Goal: Information Seeking & Learning: Learn about a topic

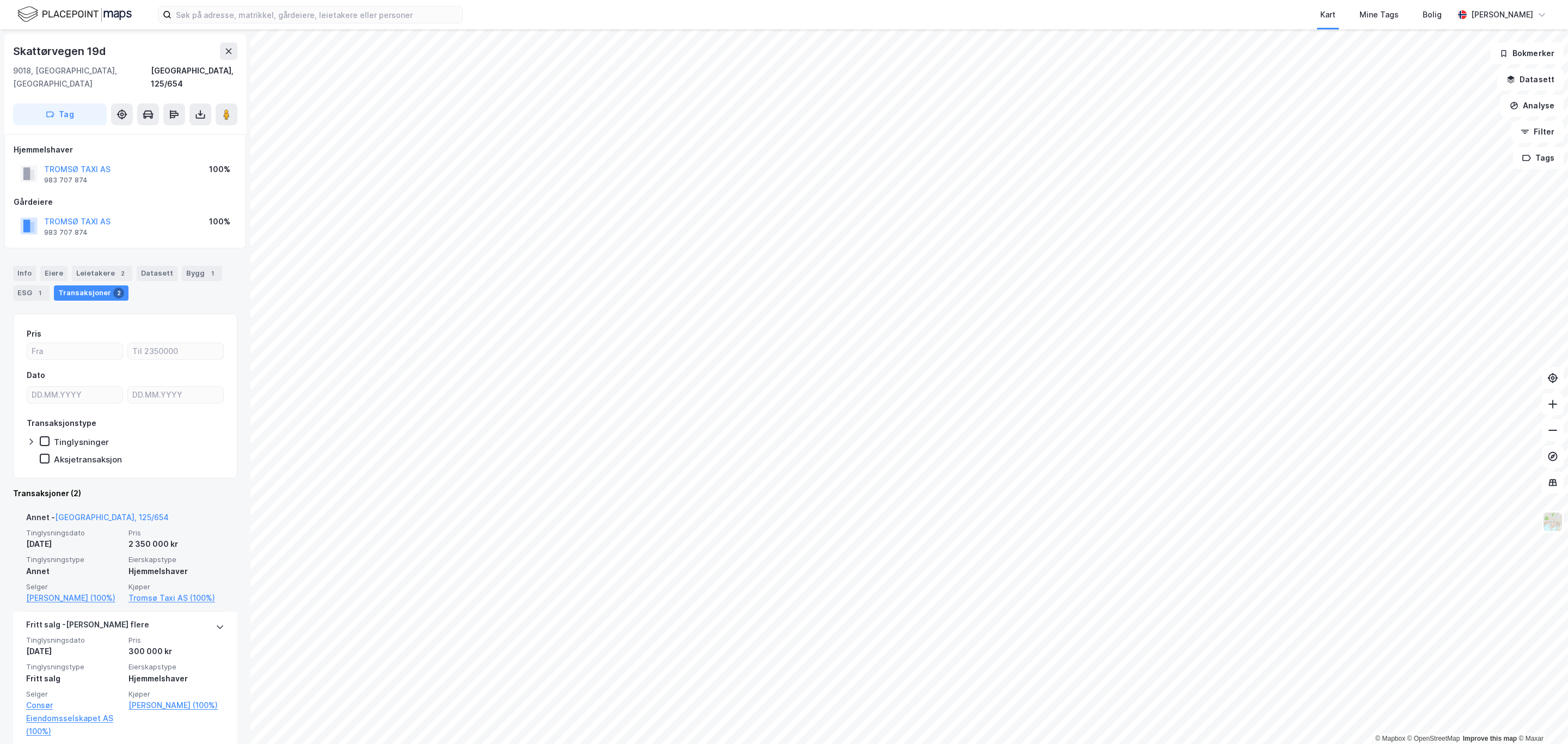
scroll to position [13, 0]
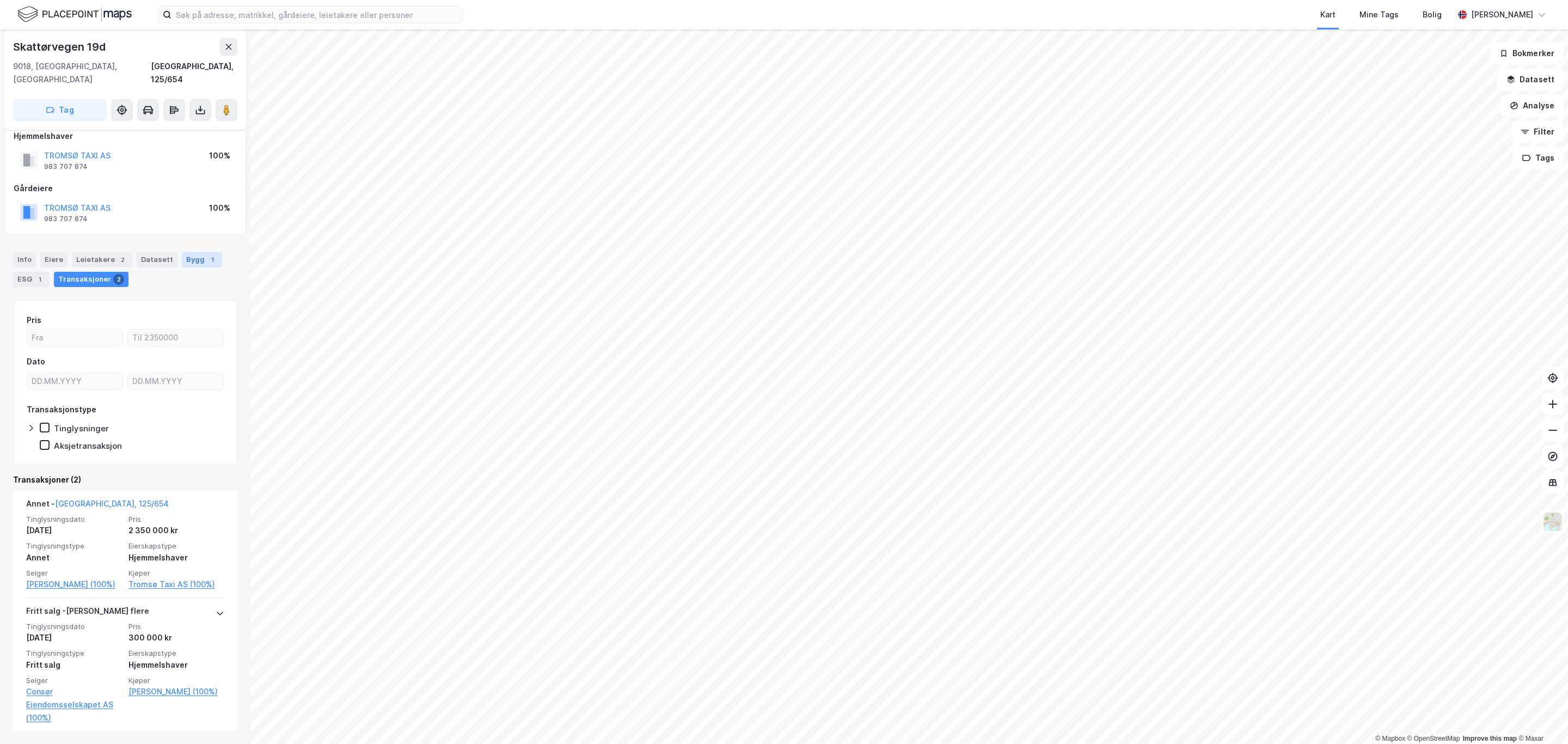
click at [188, 252] on div "Bygg 1" at bounding box center [202, 259] width 40 height 15
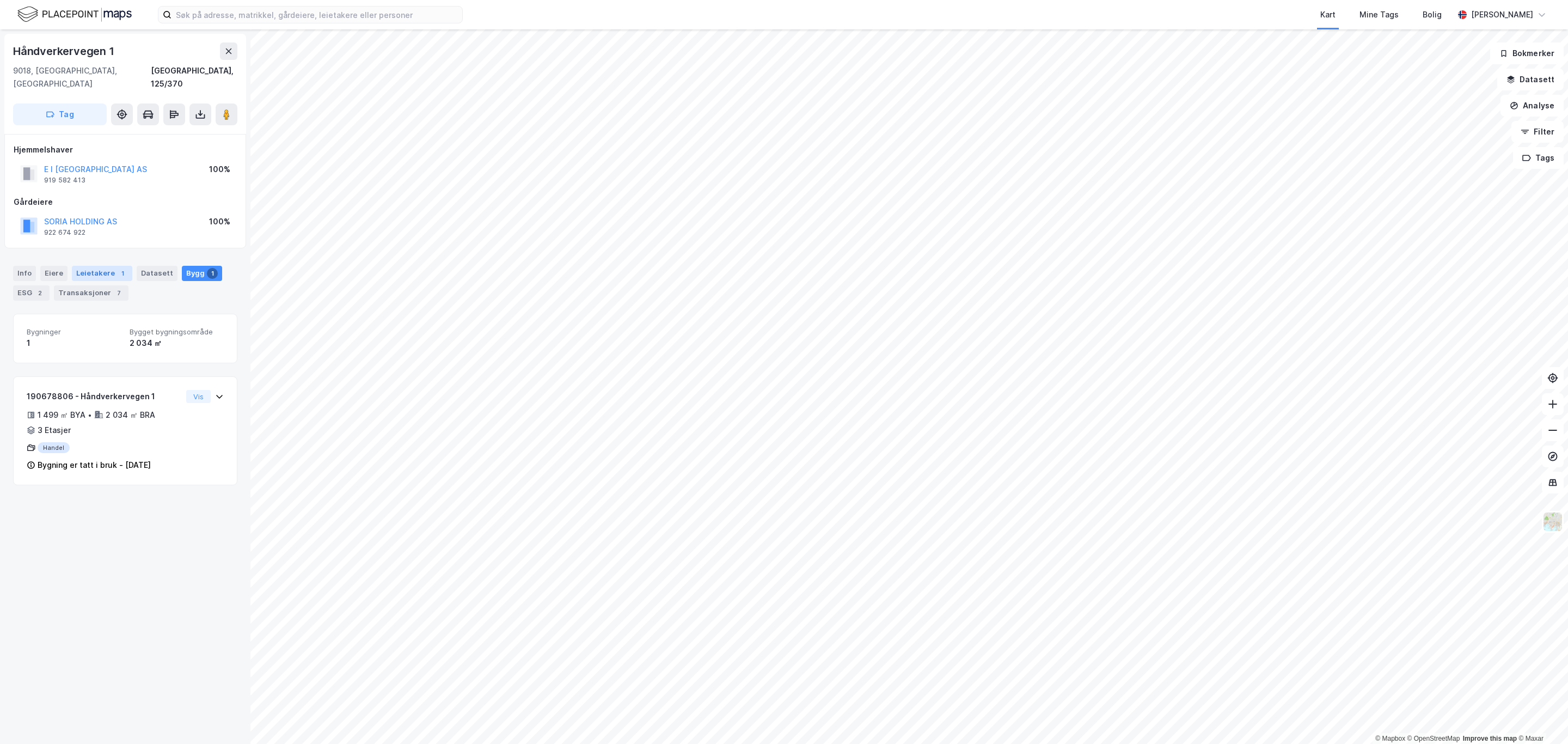
click at [88, 265] on div "Leietakere 1" at bounding box center [102, 273] width 60 height 15
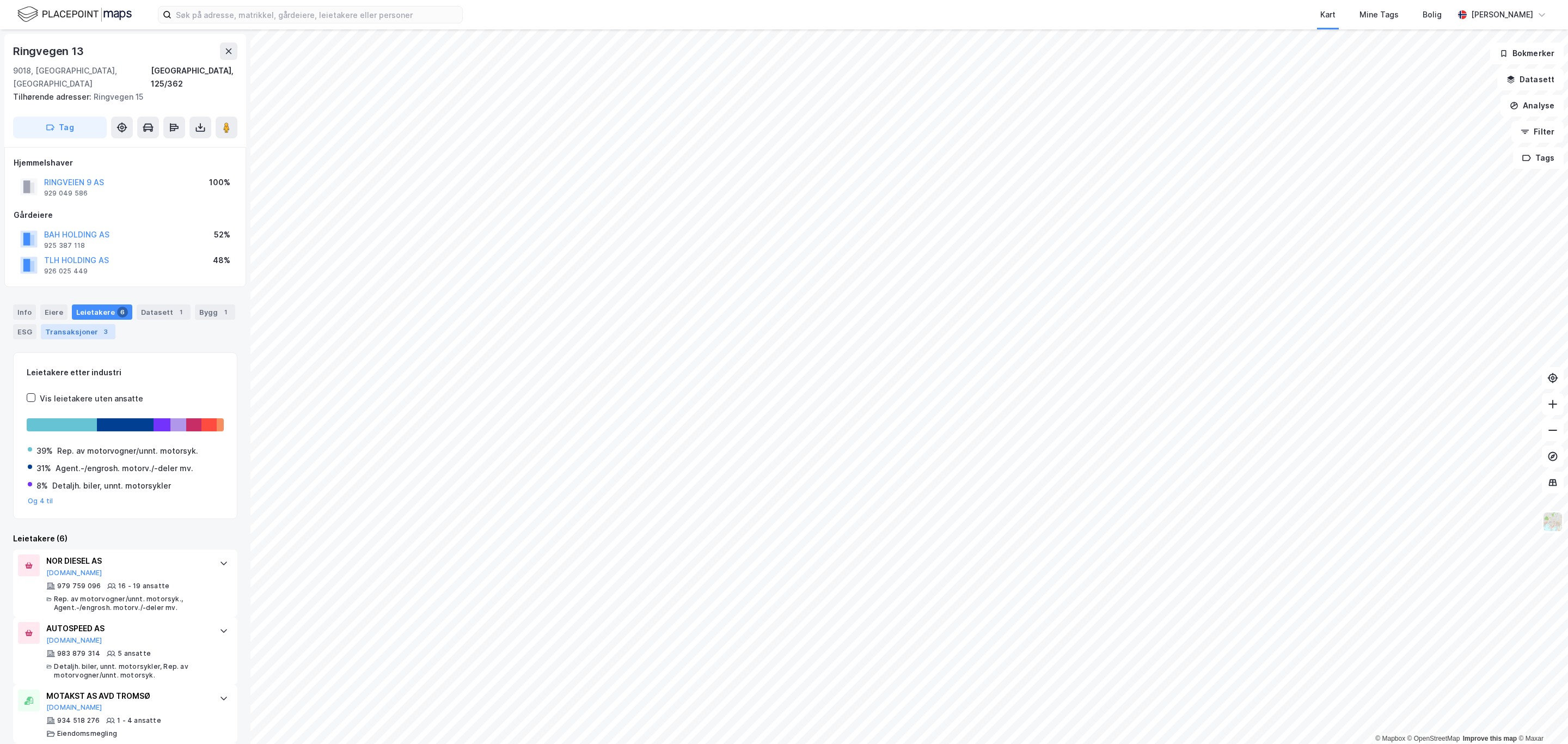
click at [99, 324] on div "Transaksjoner 3" at bounding box center [78, 331] width 75 height 15
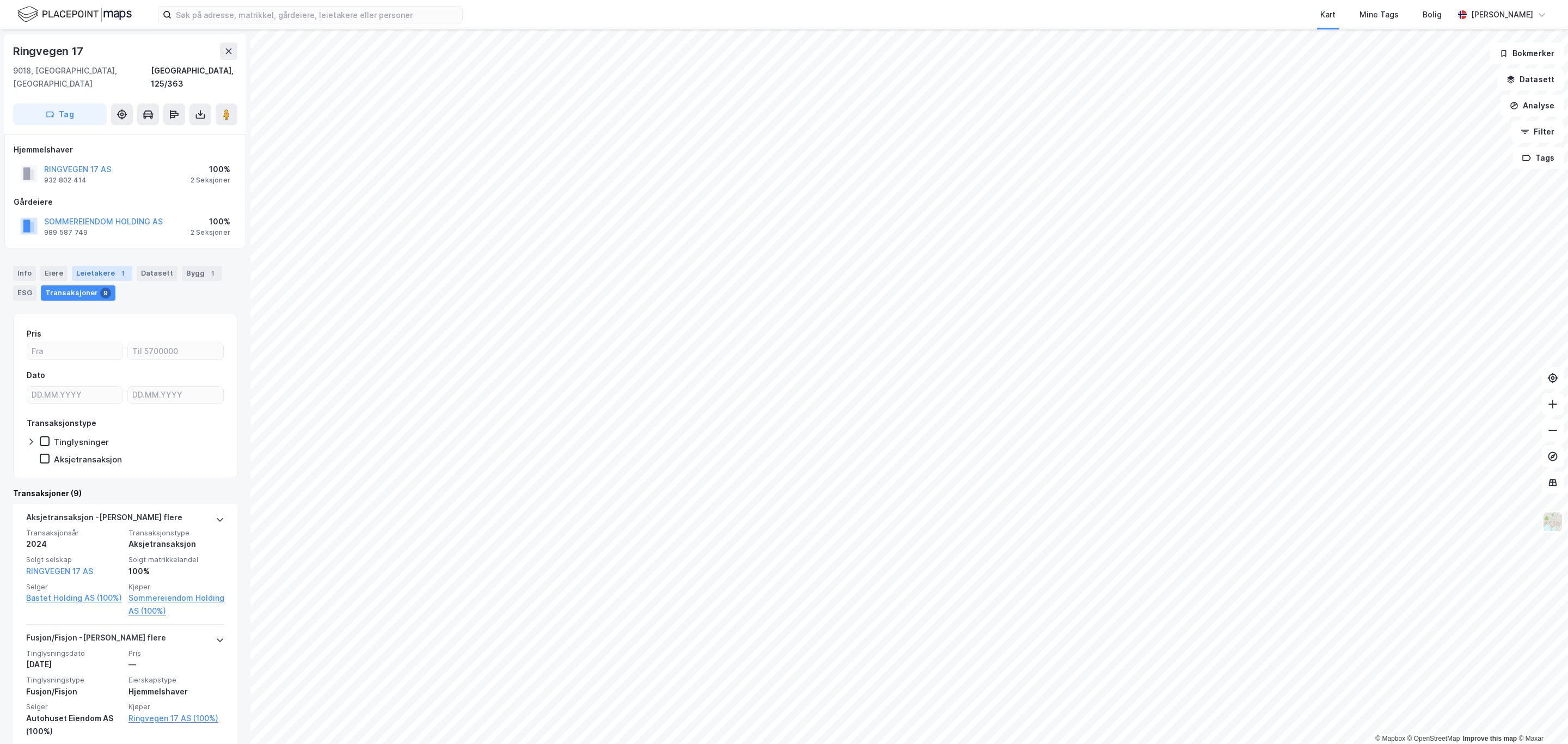
click at [89, 265] on div "Leietakere 1" at bounding box center [102, 273] width 60 height 15
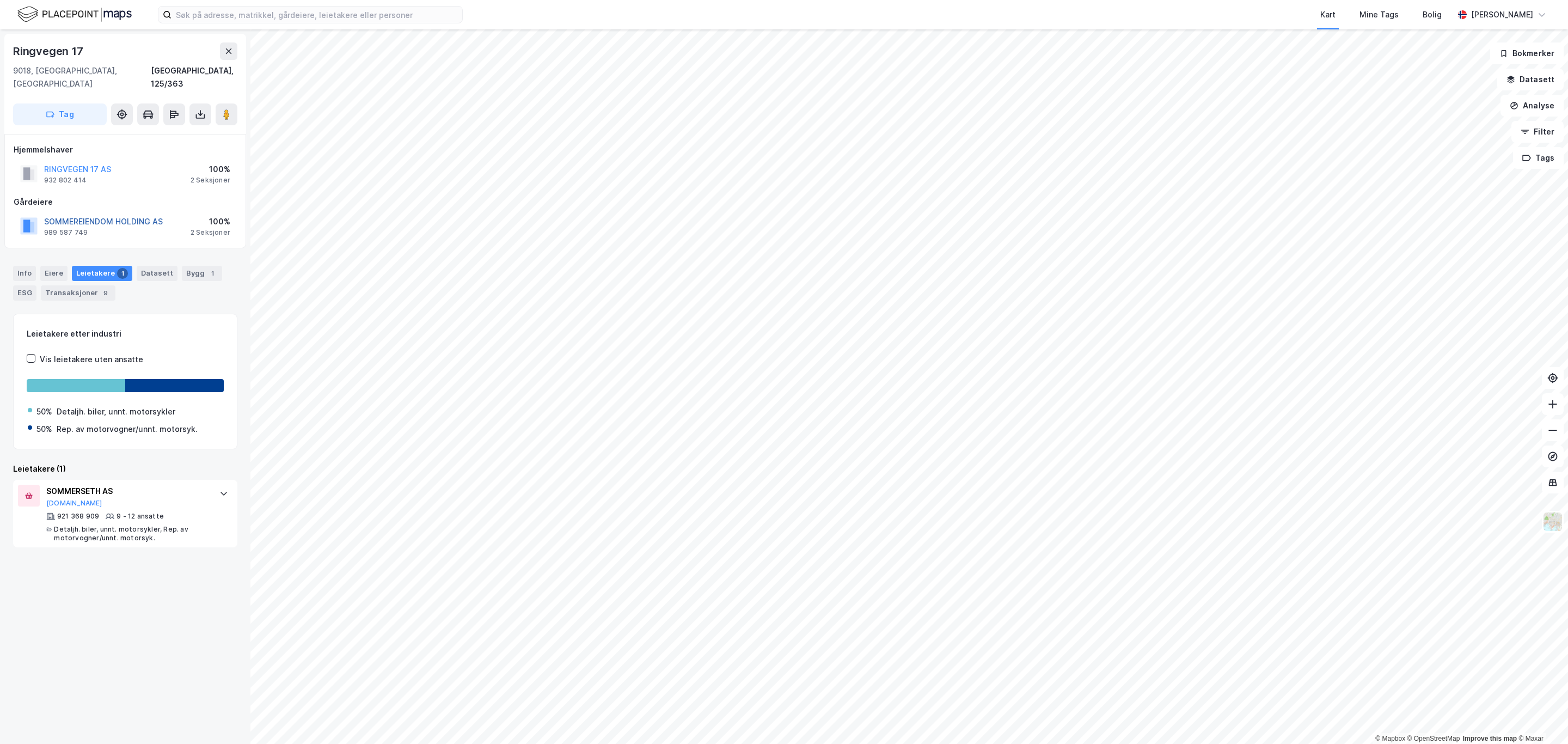
click at [0, 0] on button "SOMMEREIENDOM HOLDING AS" at bounding box center [0, 0] width 0 height 0
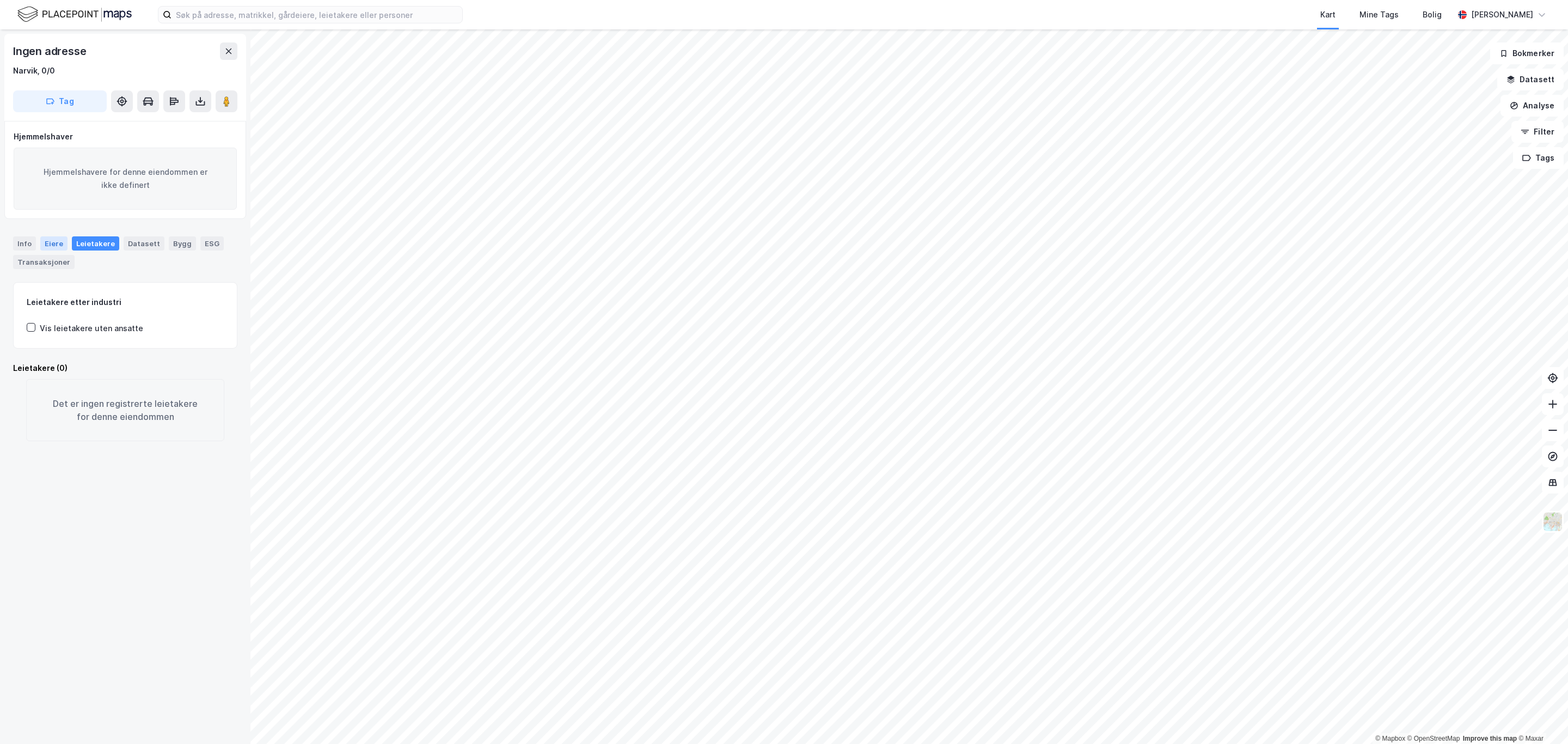
click at [49, 240] on div "Eiere" at bounding box center [54, 243] width 27 height 14
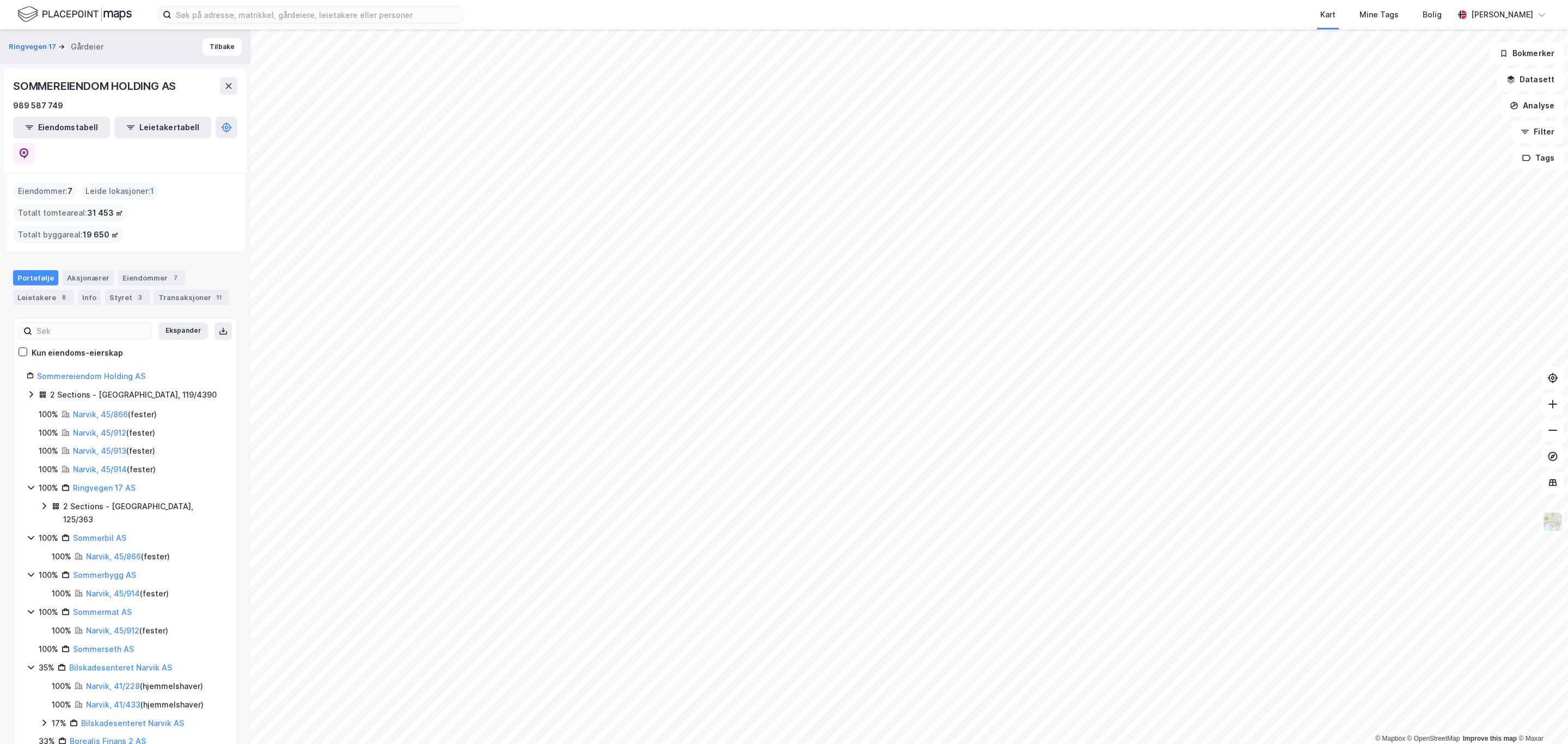
scroll to position [9, 0]
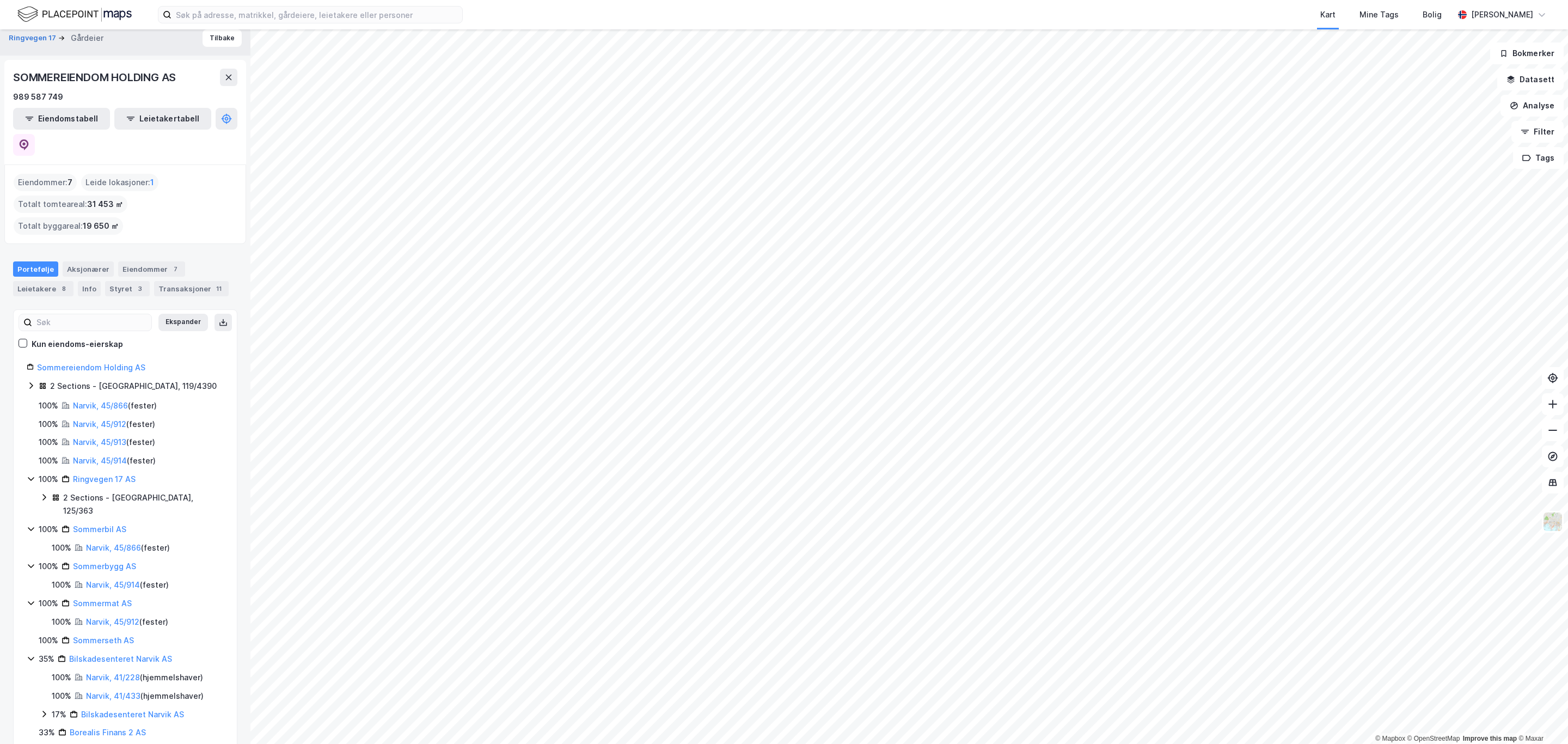
click at [71, 379] on div "2 Sections - [GEOGRAPHIC_DATA], 119/4390" at bounding box center [133, 385] width 167 height 13
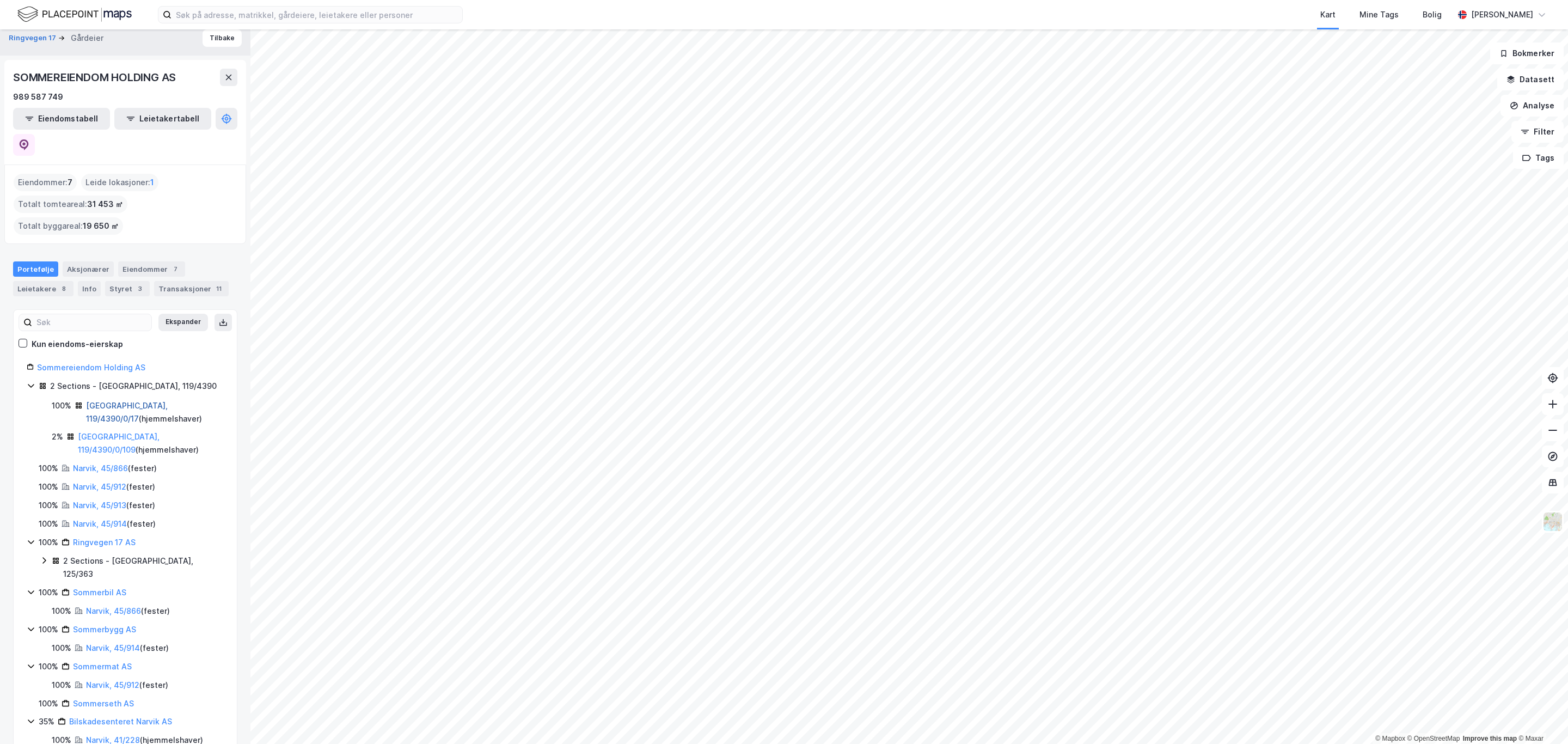
click at [105, 401] on link "[GEOGRAPHIC_DATA], 119/4390/0/17" at bounding box center [127, 412] width 82 height 23
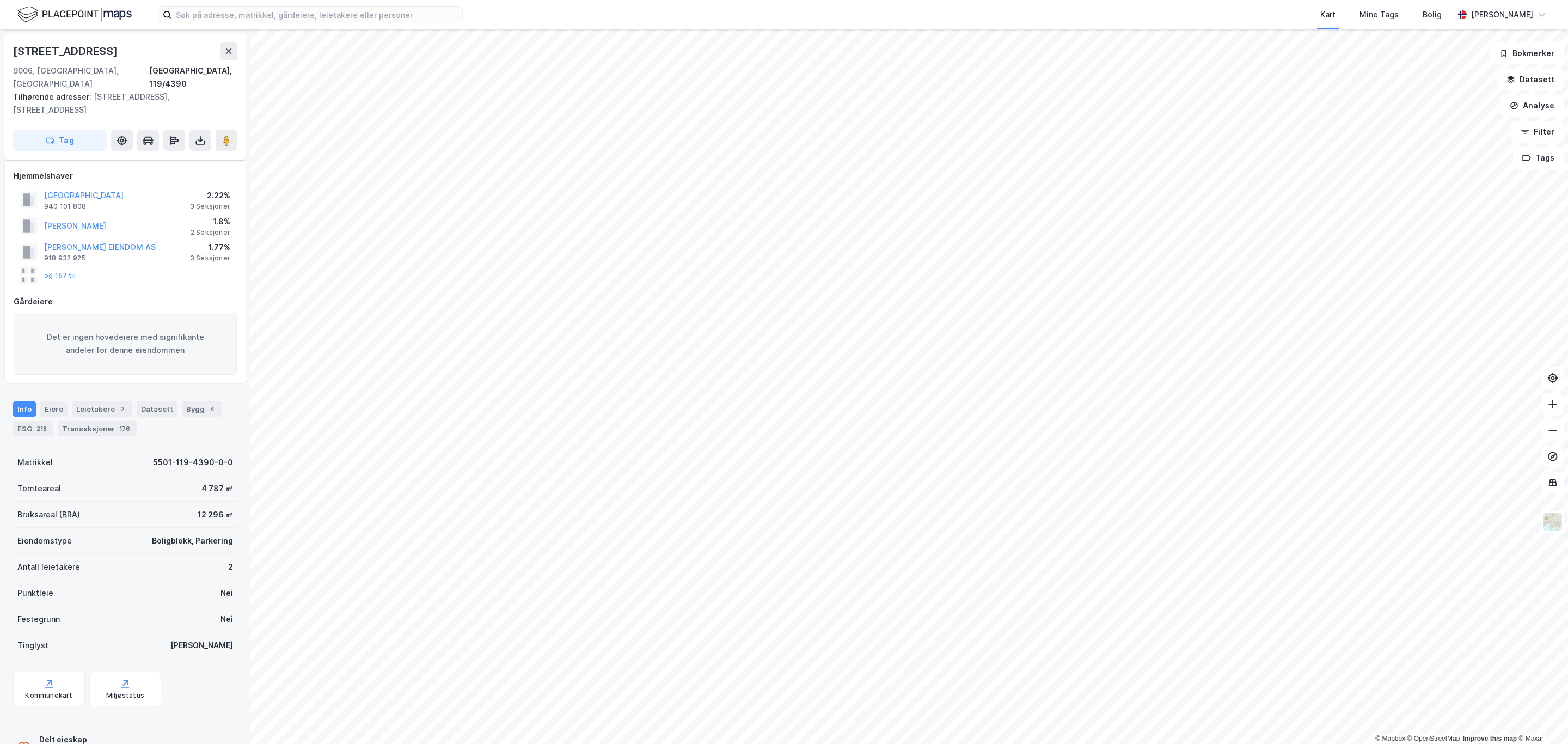
scroll to position [24, 0]
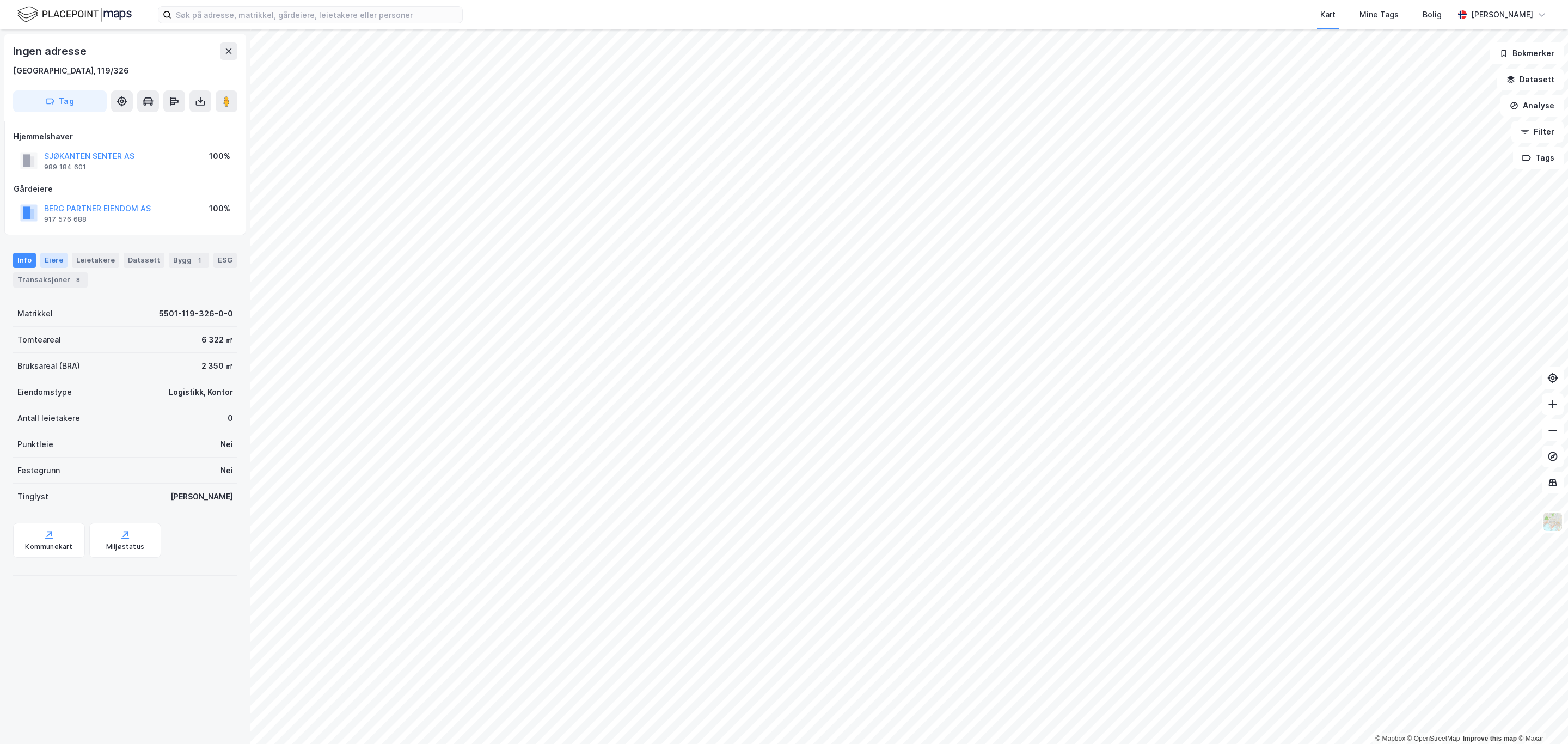
click at [51, 261] on div "Eiere" at bounding box center [54, 260] width 27 height 15
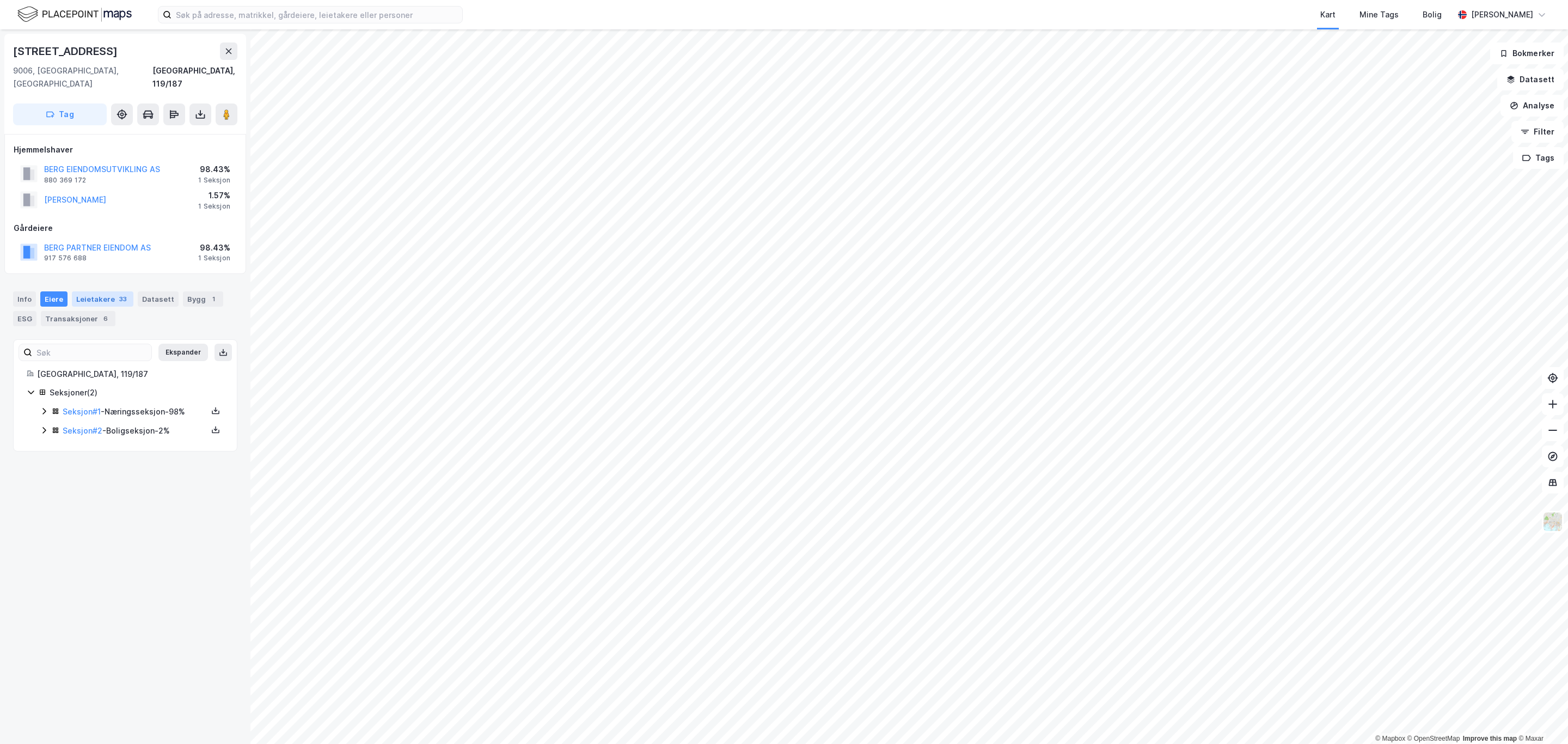
click at [103, 292] on div "Leietakere 33" at bounding box center [102, 299] width 61 height 15
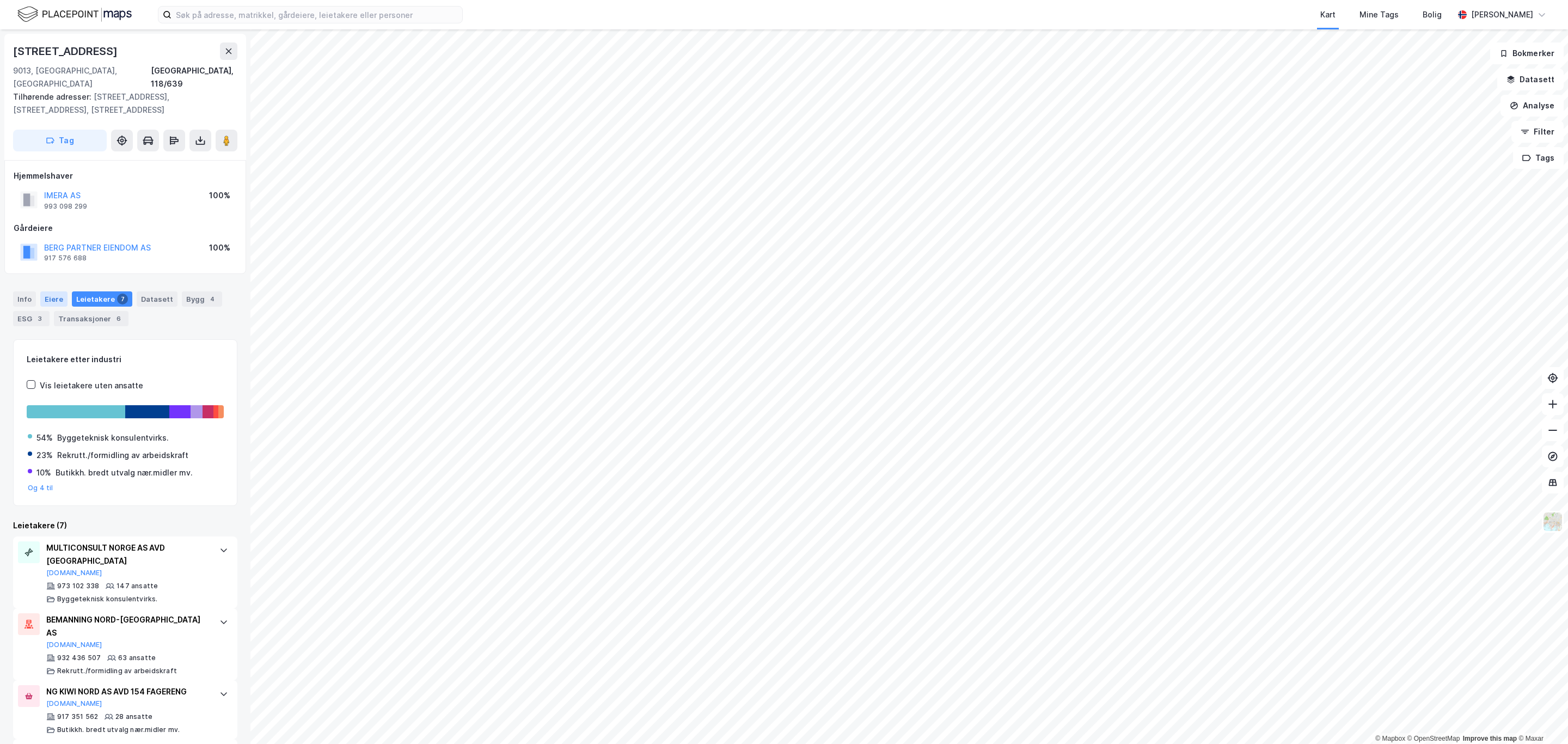
click at [52, 292] on div "Eiere" at bounding box center [54, 299] width 27 height 15
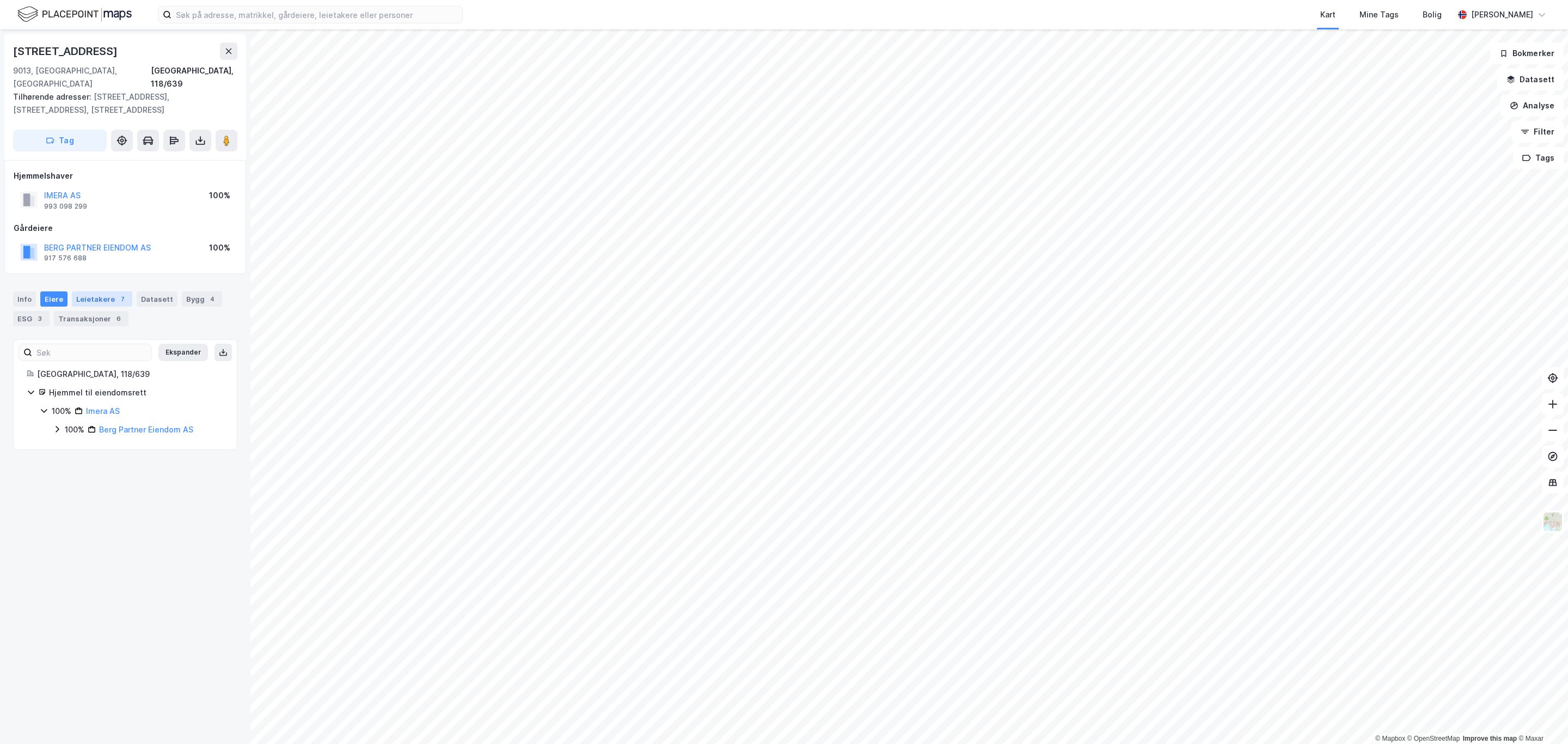
click at [93, 292] on div "Leietakere 7" at bounding box center [102, 299] width 60 height 15
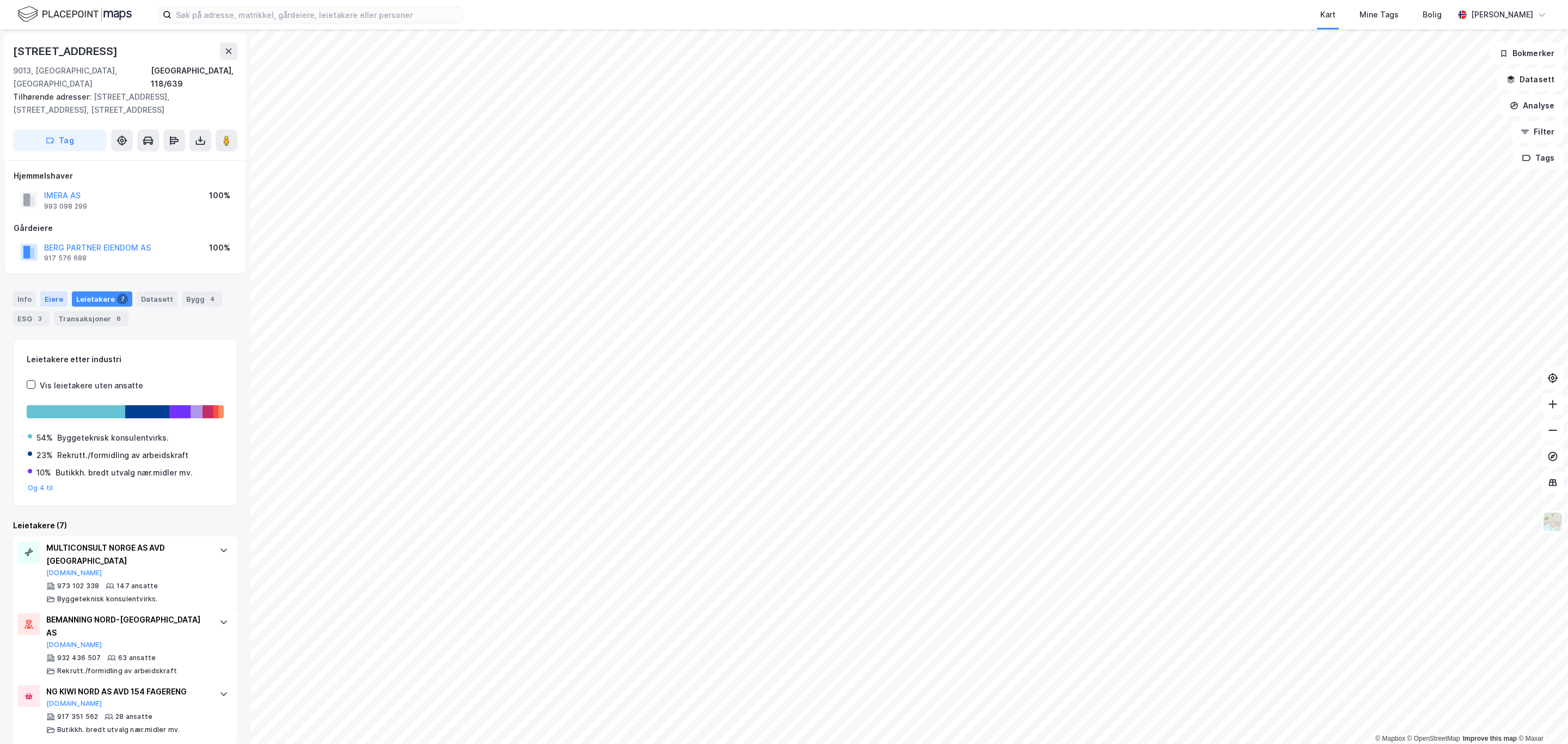
click at [48, 292] on div "Eiere" at bounding box center [54, 299] width 27 height 15
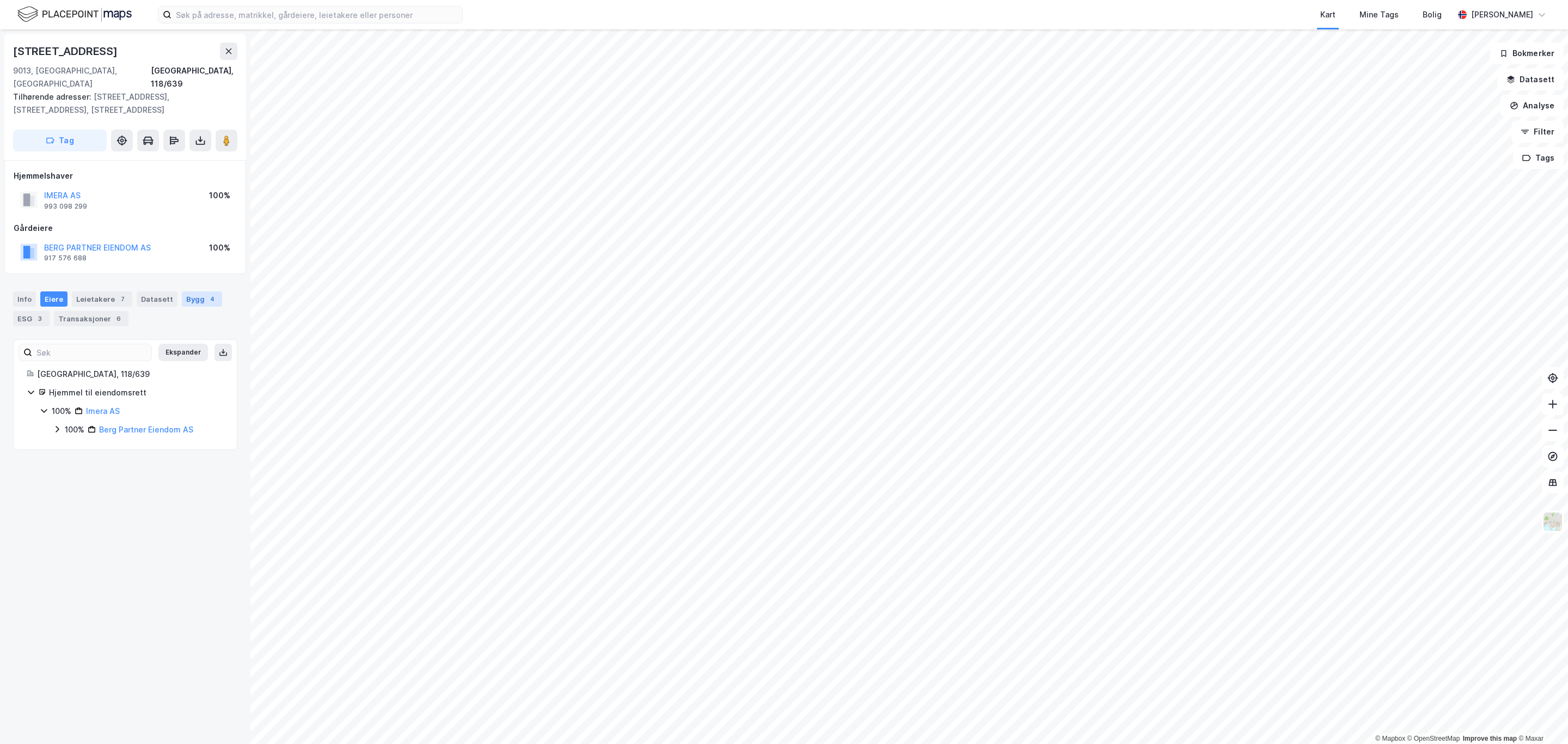
click at [188, 292] on div "Bygg 4" at bounding box center [202, 299] width 40 height 15
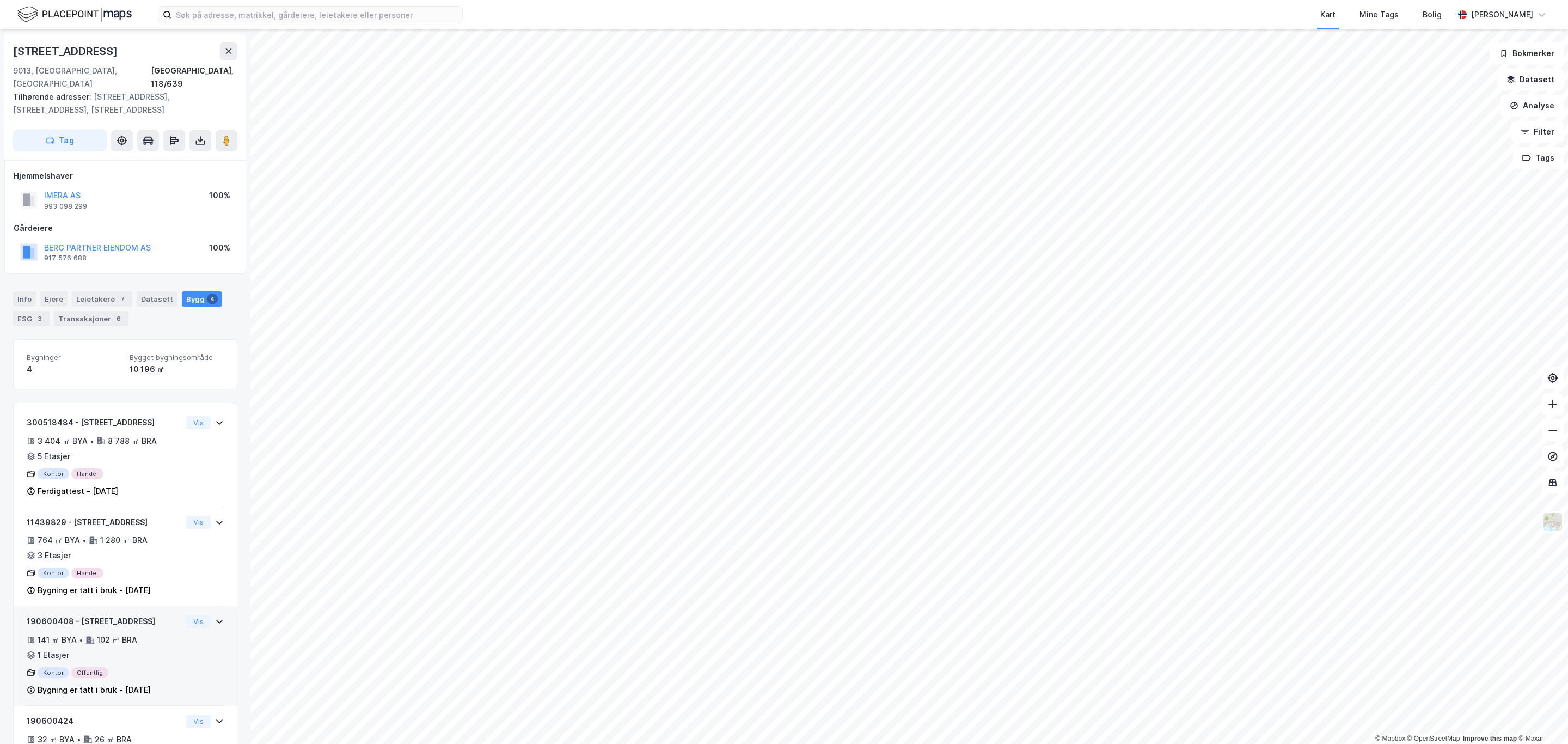
scroll to position [68, 0]
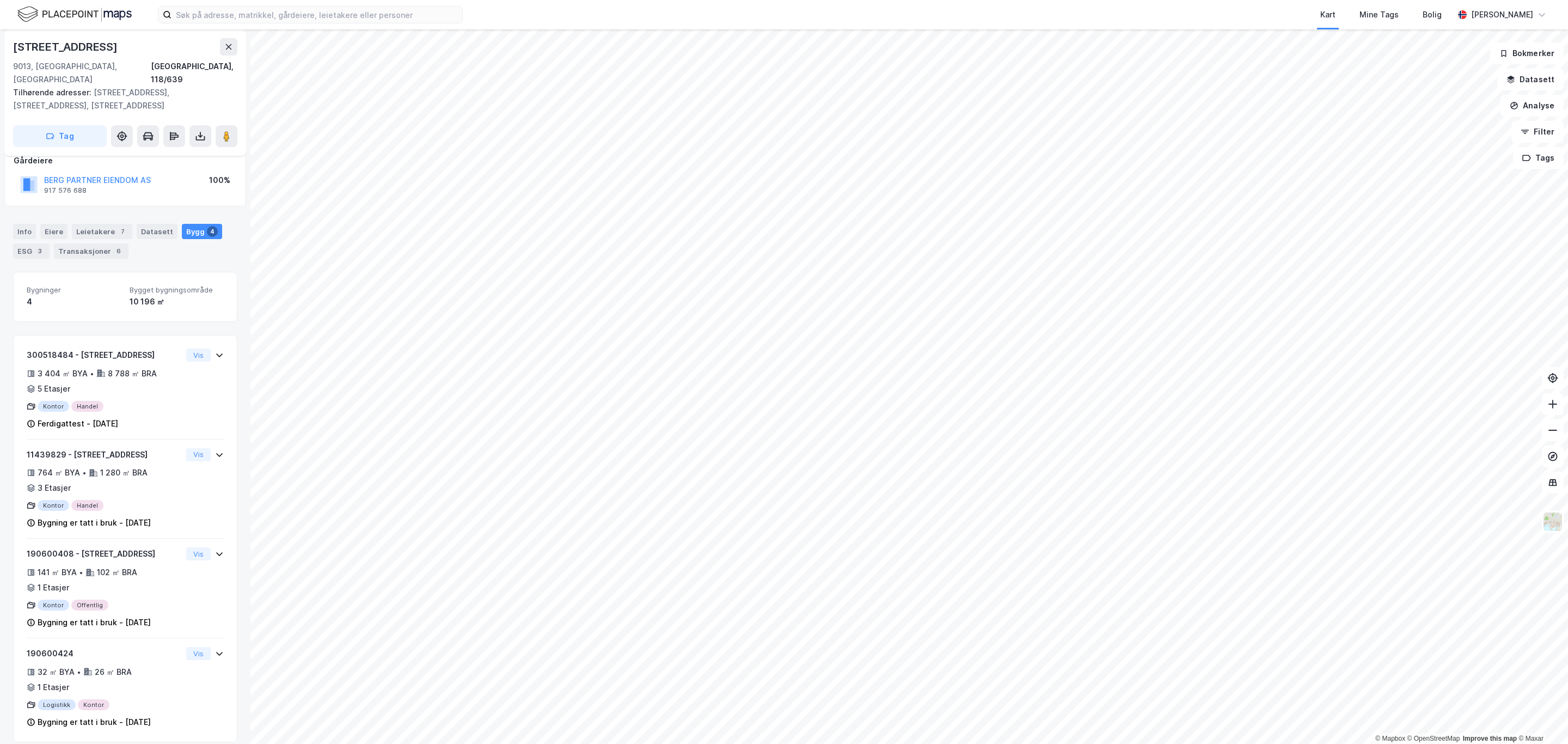
click at [84, 224] on div "Leietakere 7" at bounding box center [102, 231] width 60 height 15
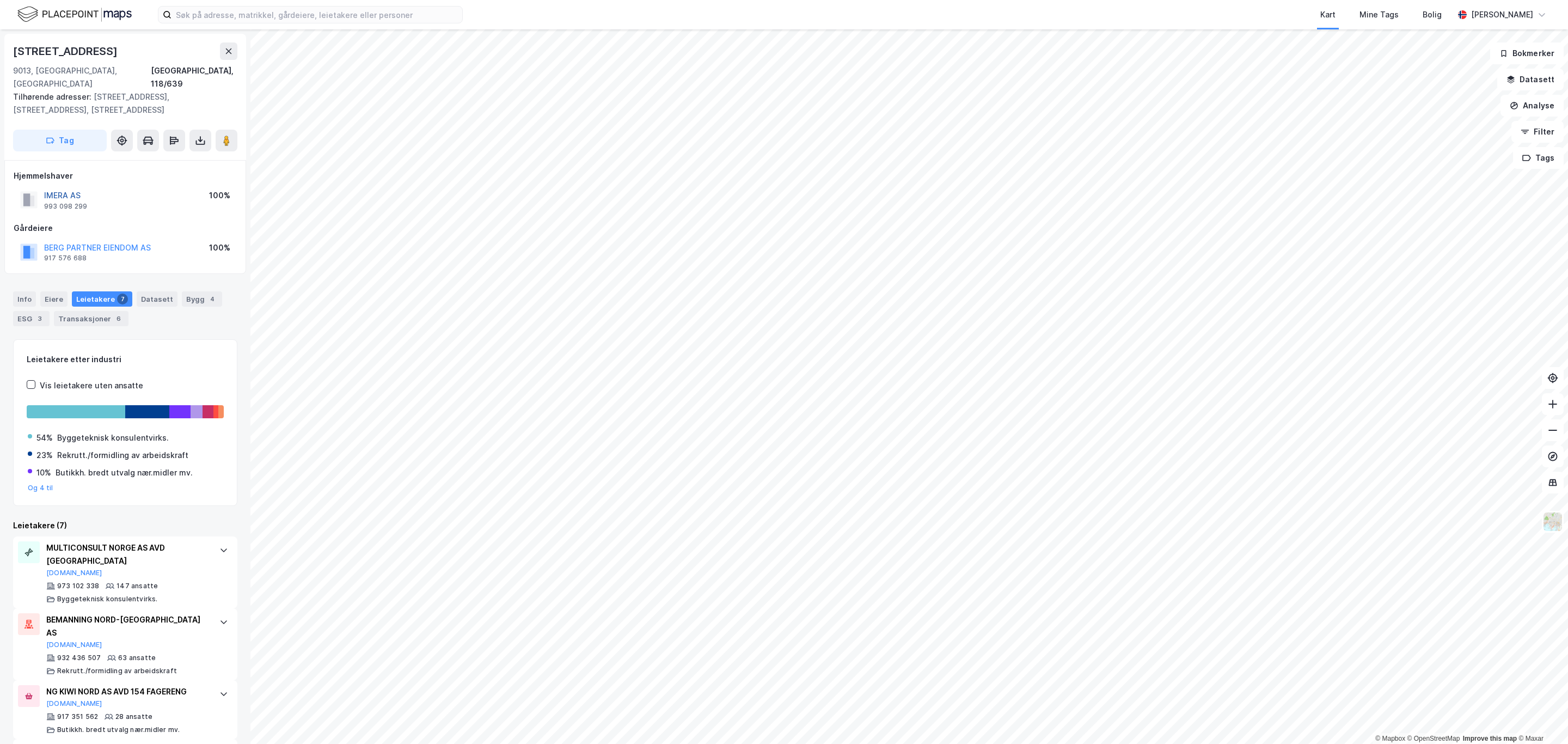
click at [0, 0] on button "IMERA AS" at bounding box center [0, 0] width 0 height 0
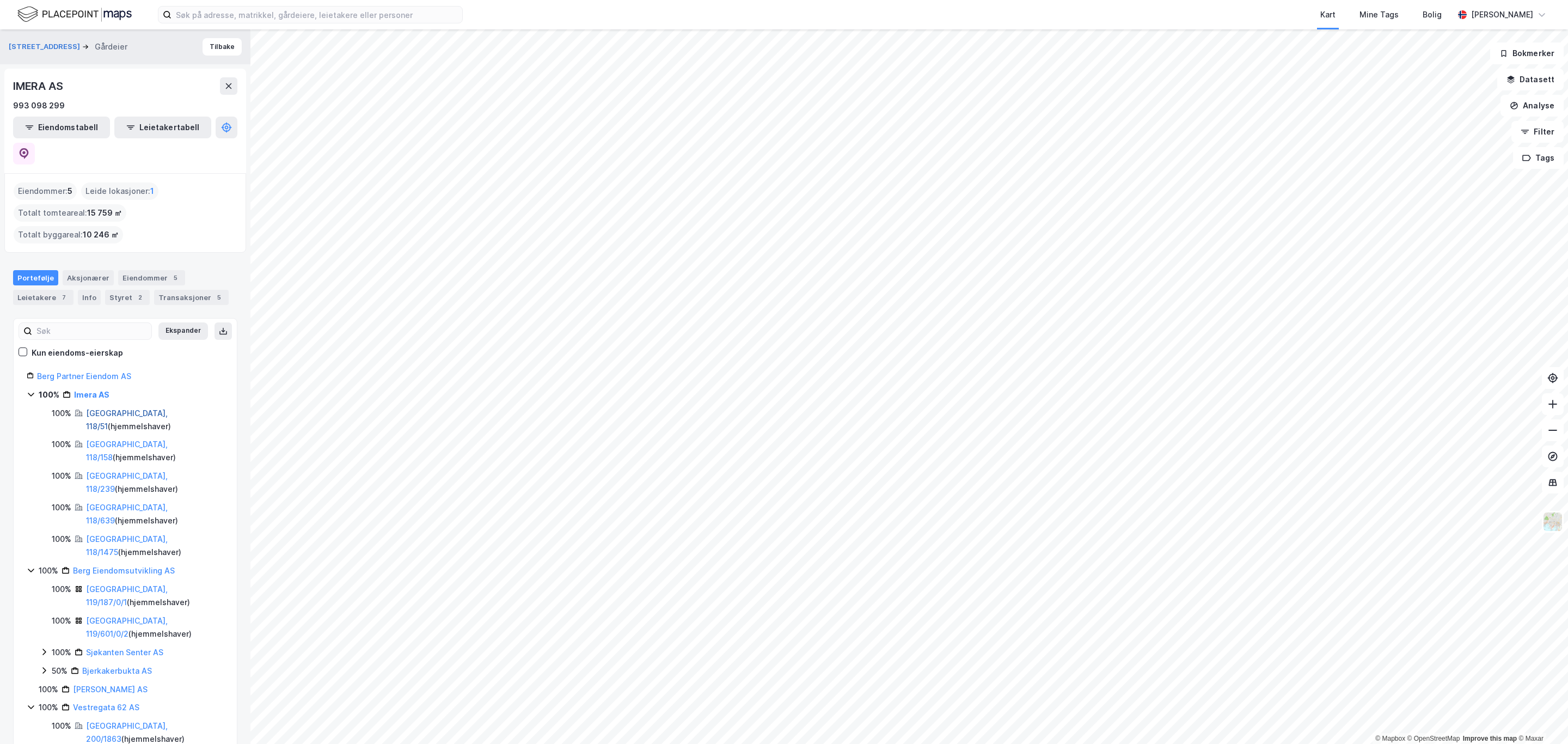
click at [127, 409] on link "[GEOGRAPHIC_DATA], 118/51" at bounding box center [127, 419] width 82 height 23
click at [130, 440] on link "[GEOGRAPHIC_DATA], 118/158" at bounding box center [127, 451] width 82 height 23
click at [103, 584] on link "[GEOGRAPHIC_DATA], 119/187/0/1" at bounding box center [127, 595] width 82 height 23
click at [101, 703] on link "Vestregata 62 AS" at bounding box center [106, 707] width 66 height 9
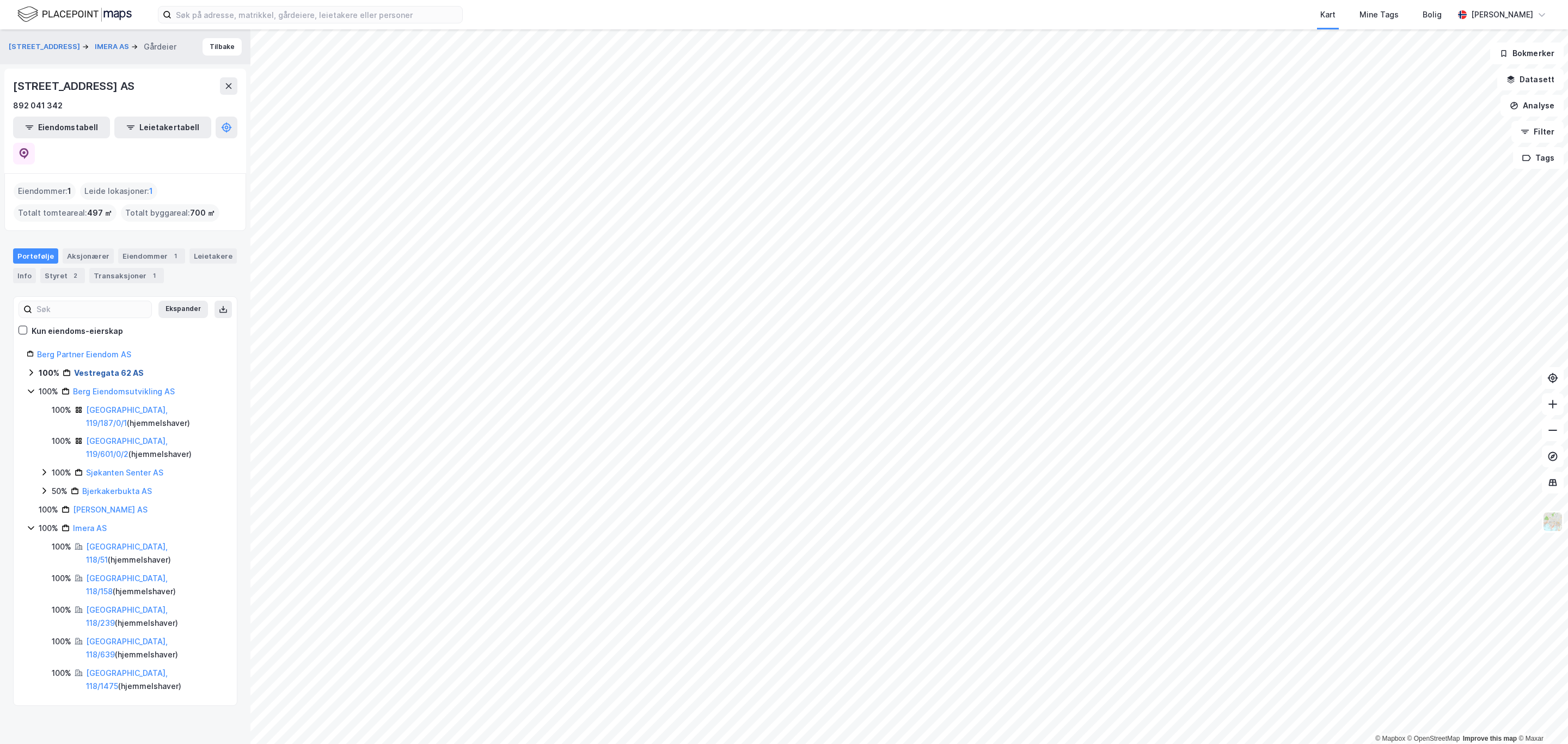
click at [95, 368] on link "Vestregata 62 AS" at bounding box center [109, 373] width 69 height 9
click at [189, 248] on div "Leietakere" at bounding box center [213, 256] width 47 height 15
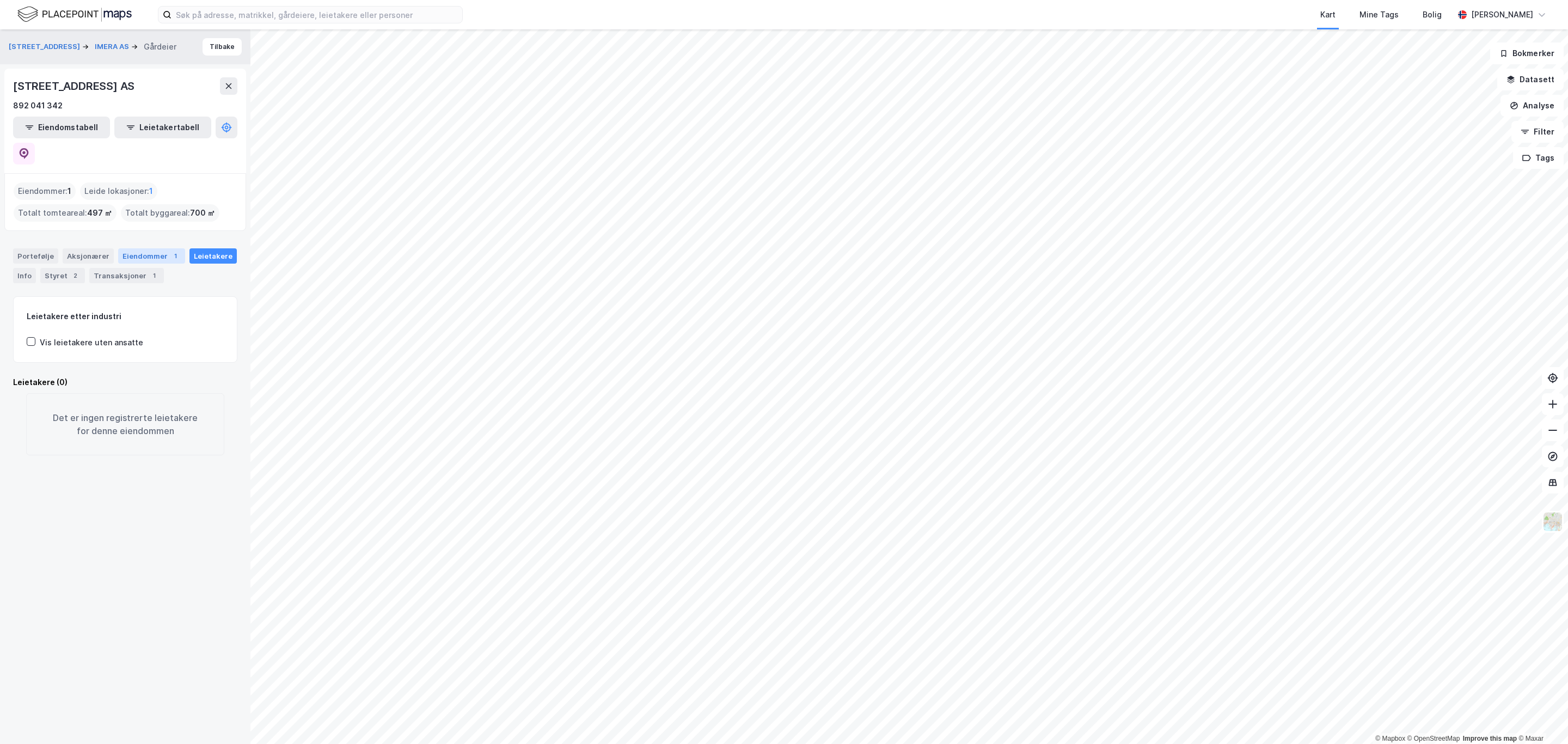
click at [135, 248] on div "Eiendommer 1" at bounding box center [152, 256] width 67 height 15
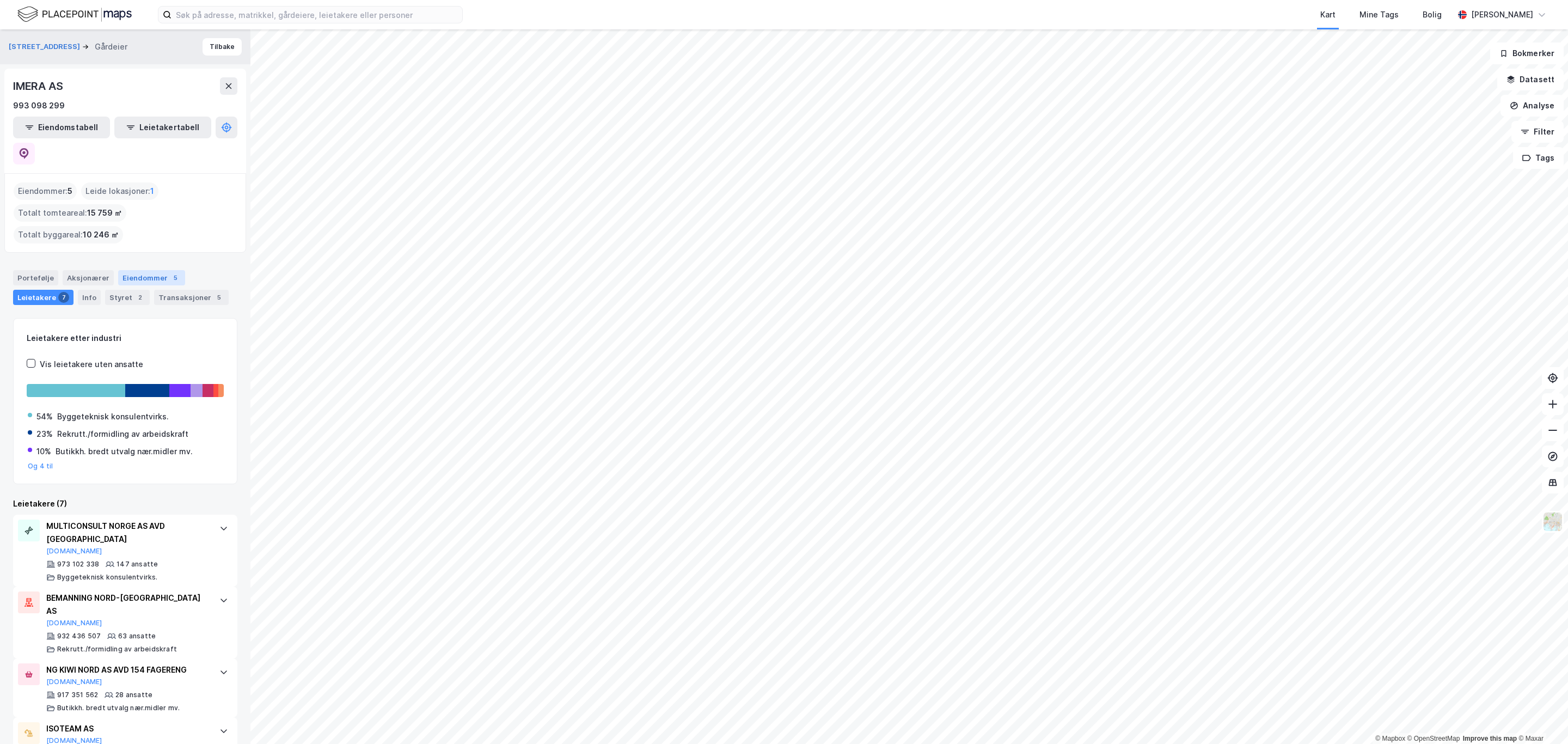
click at [129, 270] on div "Eiendommer 5" at bounding box center [152, 278] width 67 height 15
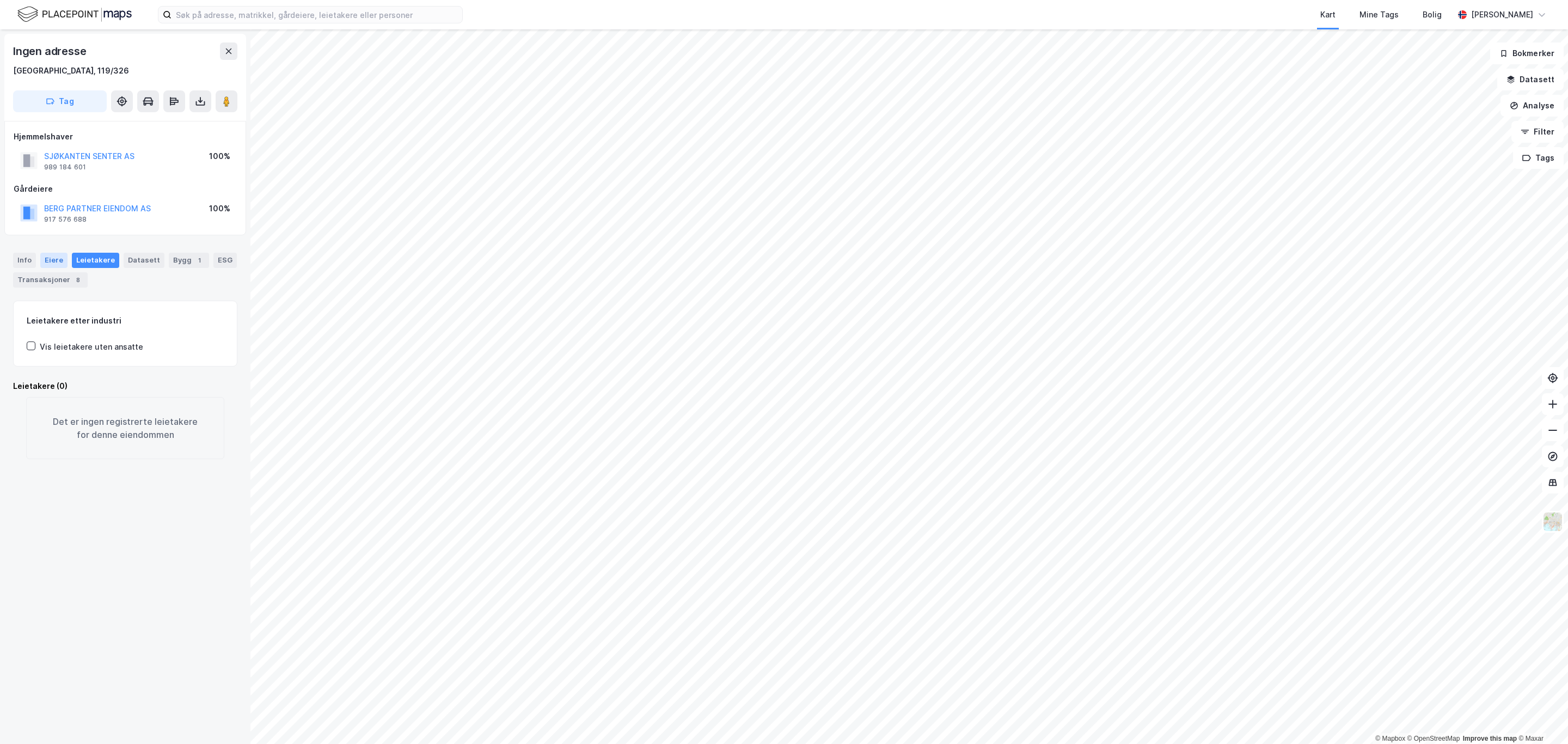
click at [52, 262] on div "Eiere" at bounding box center [54, 260] width 27 height 15
